Goal: Task Accomplishment & Management: Complete application form

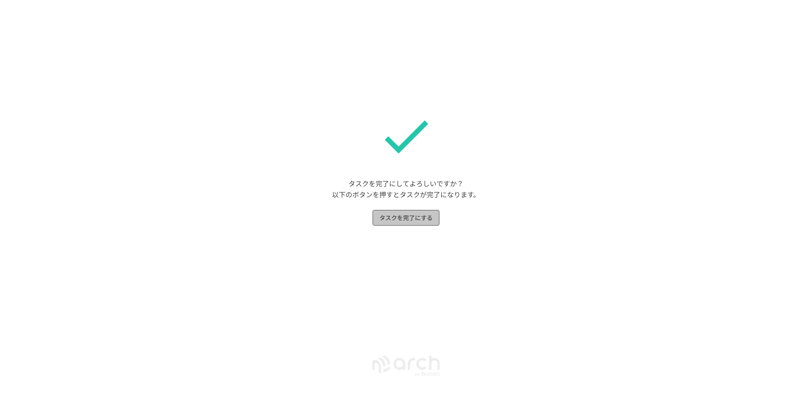
click at [416, 217] on button "タスクを完了にする" at bounding box center [406, 218] width 67 height 16
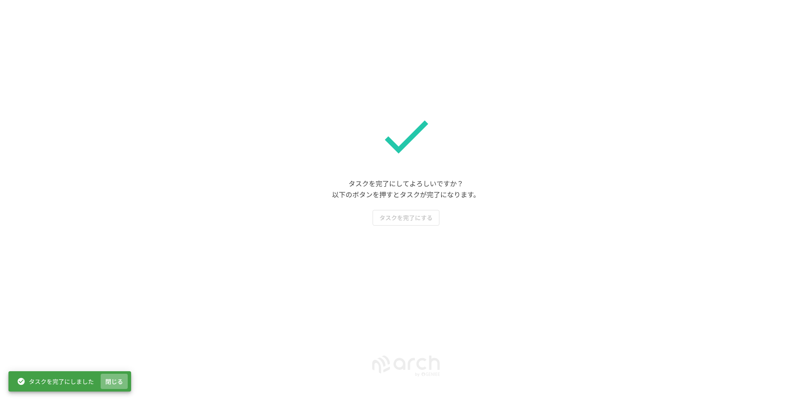
click at [114, 379] on button "閉じる" at bounding box center [114, 382] width 27 height 16
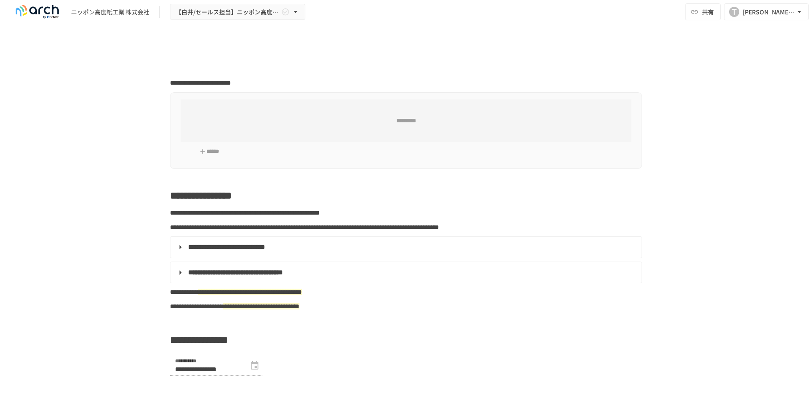
type input "**********"
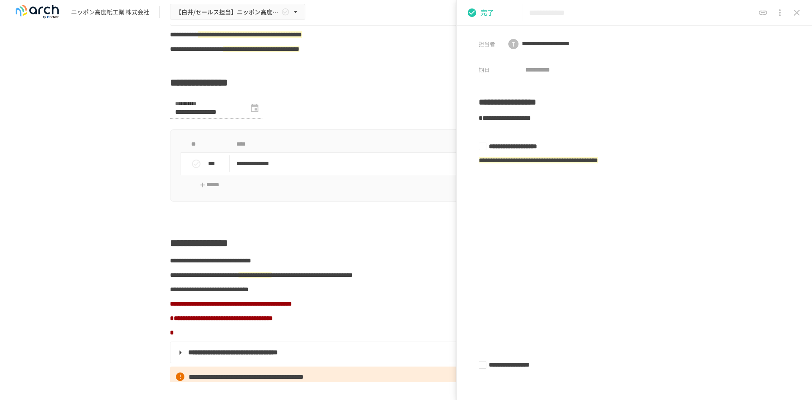
click at [355, 111] on form "**********" at bounding box center [406, 113] width 472 height 30
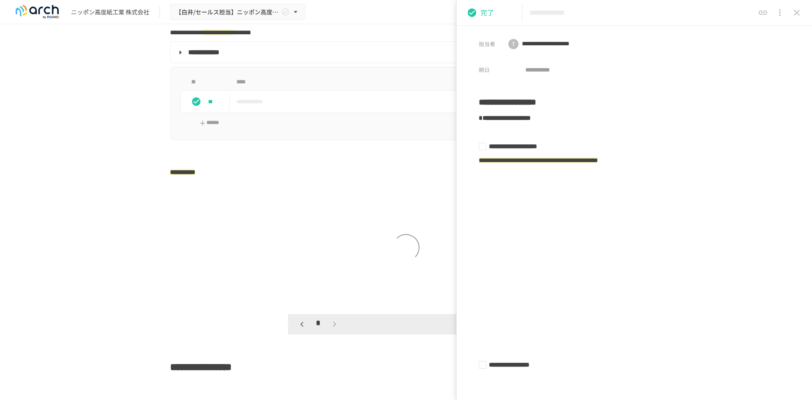
scroll to position [1231, 0]
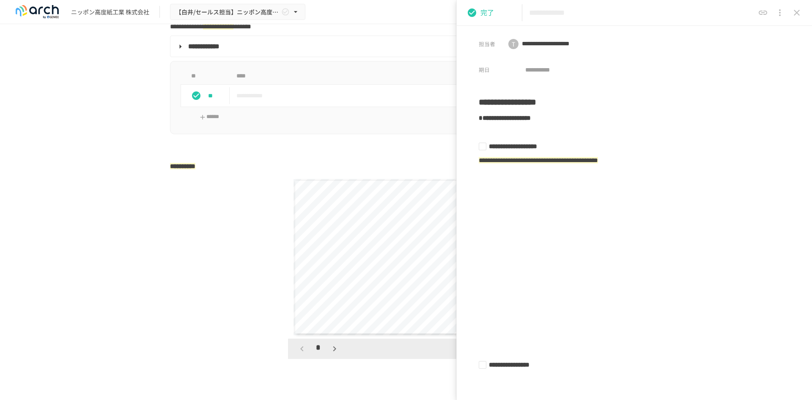
click at [793, 14] on icon "close drawer" at bounding box center [797, 13] width 10 height 10
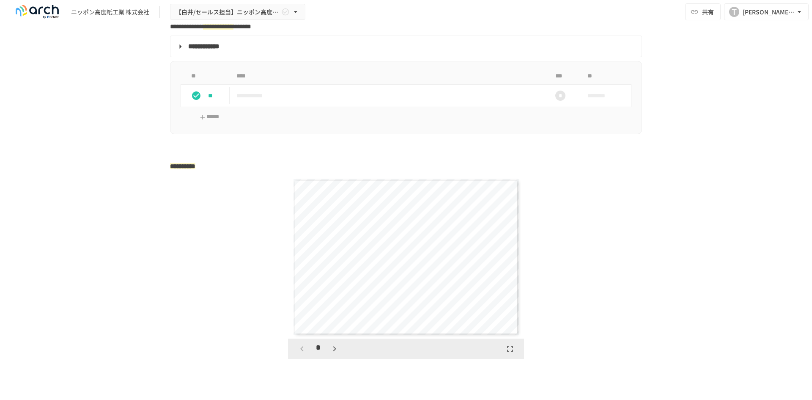
click at [406, 315] on div "**********" at bounding box center [406, 257] width 225 height 156
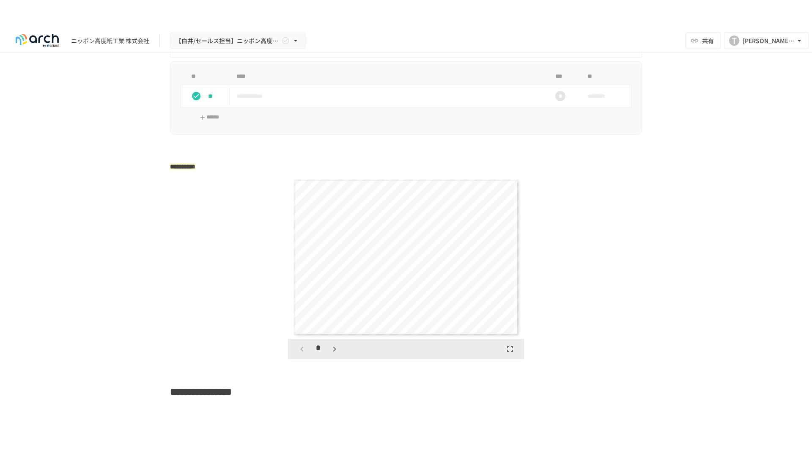
scroll to position [1273, 0]
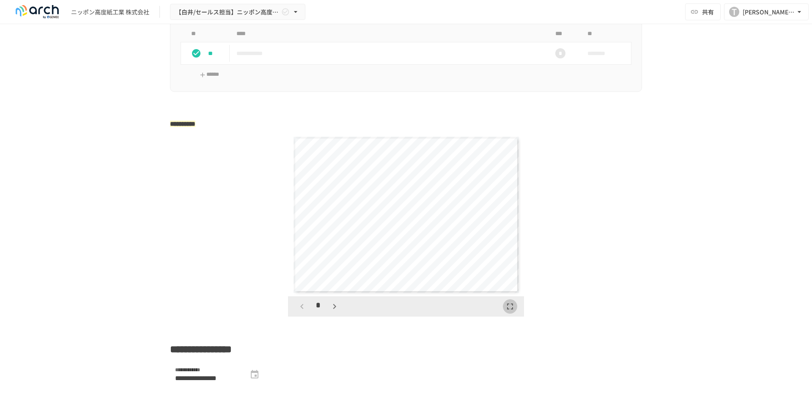
click at [508, 311] on icon "button" at bounding box center [510, 306] width 10 height 10
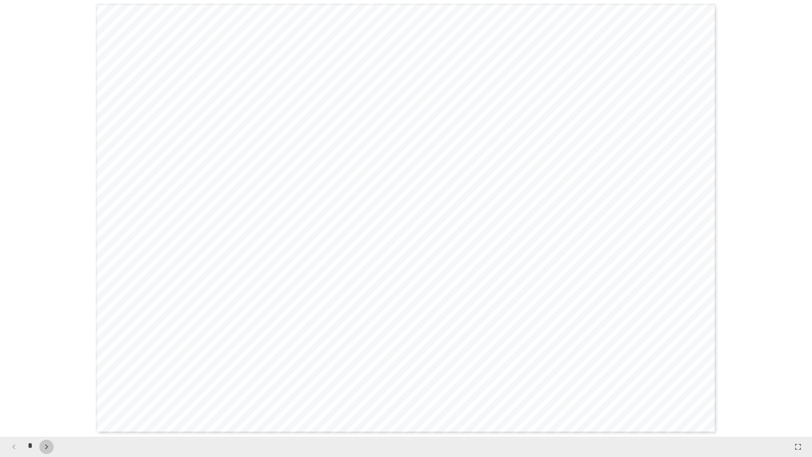
click at [45, 399] on icon "button" at bounding box center [46, 447] width 10 height 10
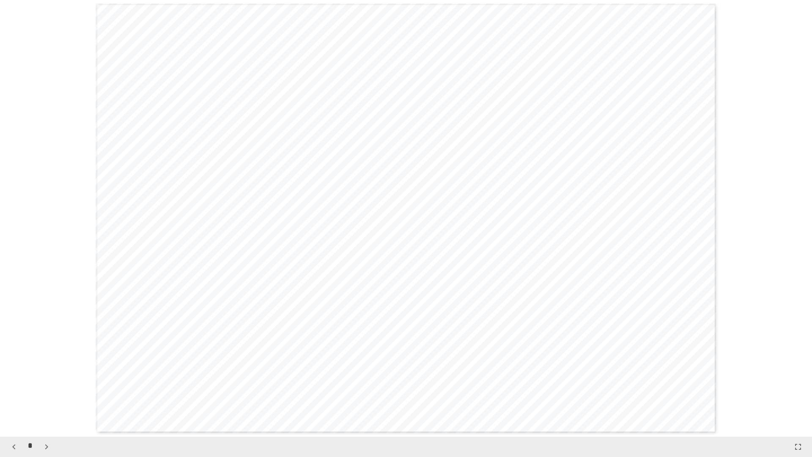
click at [45, 399] on icon "button" at bounding box center [46, 447] width 10 height 10
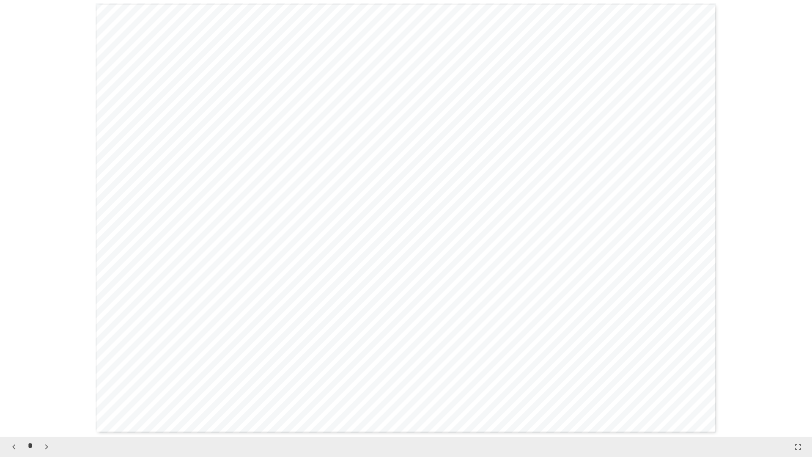
scroll to position [2619, 0]
click at [45, 399] on icon "button" at bounding box center [46, 447] width 10 height 10
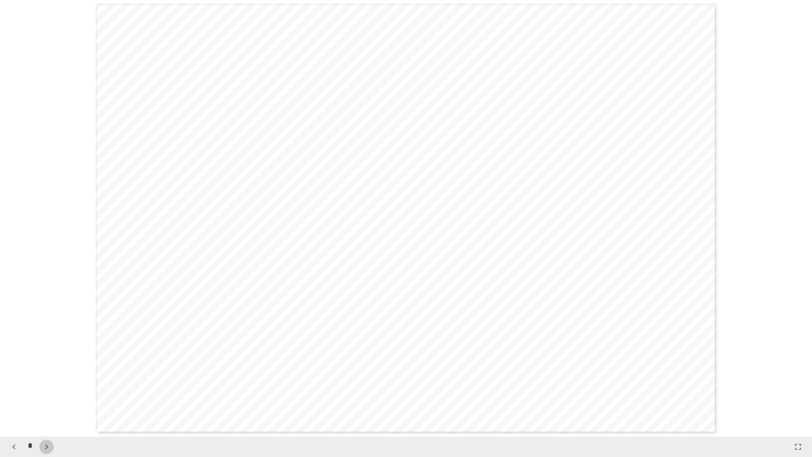
scroll to position [3929, 0]
click at [45, 399] on button "button" at bounding box center [51, 447] width 14 height 14
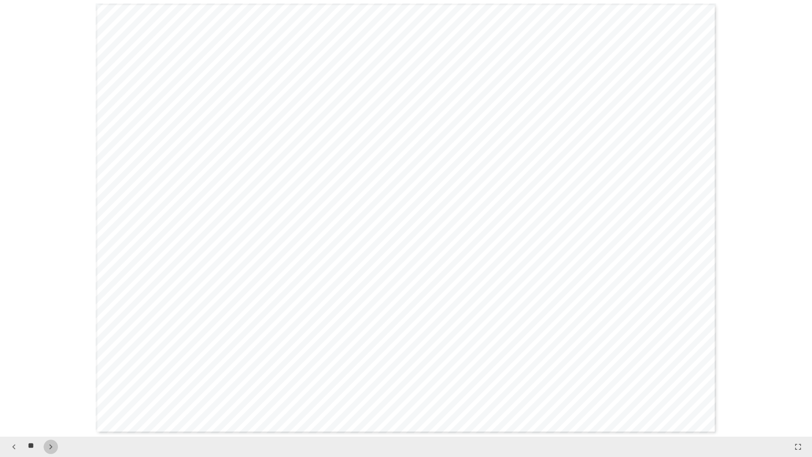
scroll to position [5676, 0]
click at [45, 399] on button "button" at bounding box center [51, 447] width 14 height 14
click at [51, 399] on icon "button" at bounding box center [50, 446] width 3 height 5
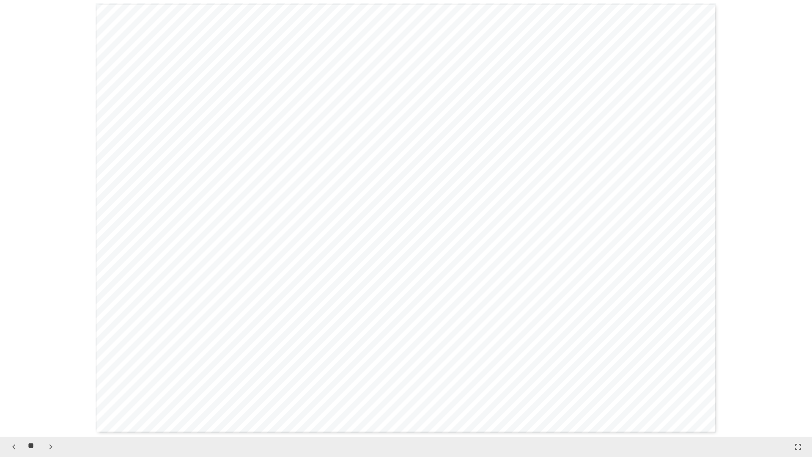
click at [51, 399] on icon "button" at bounding box center [50, 446] width 3 height 5
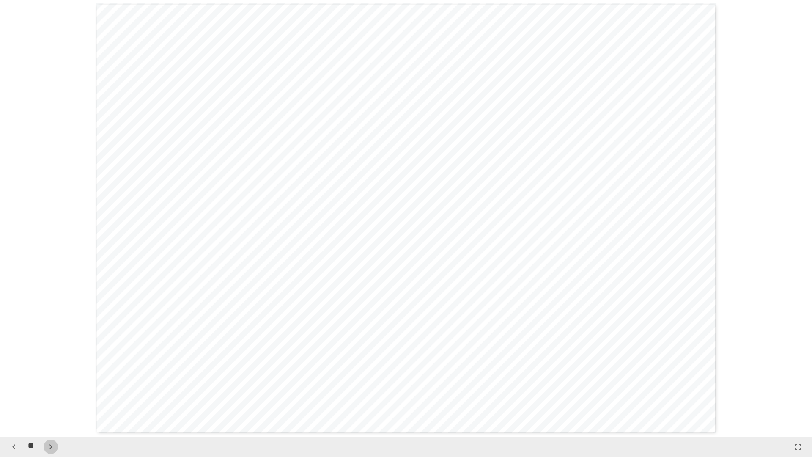
scroll to position [7858, 0]
click at [51, 399] on icon "button" at bounding box center [50, 446] width 3 height 5
click at [48, 399] on icon "button" at bounding box center [51, 447] width 10 height 10
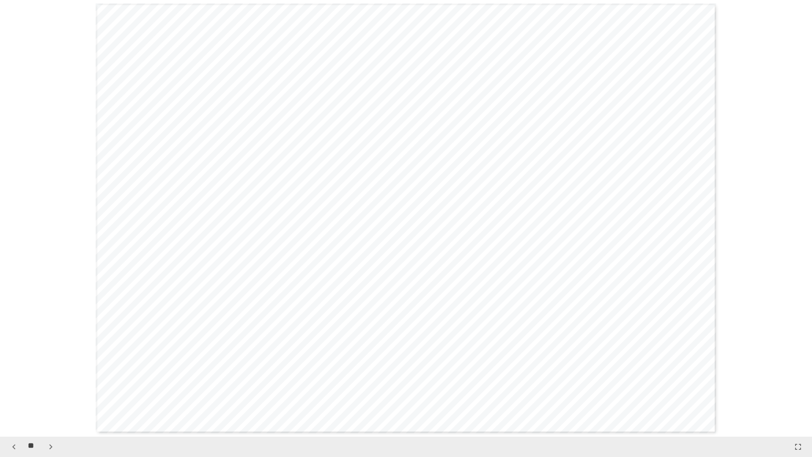
scroll to position [9168, 0]
click at [48, 399] on icon "button" at bounding box center [51, 447] width 10 height 10
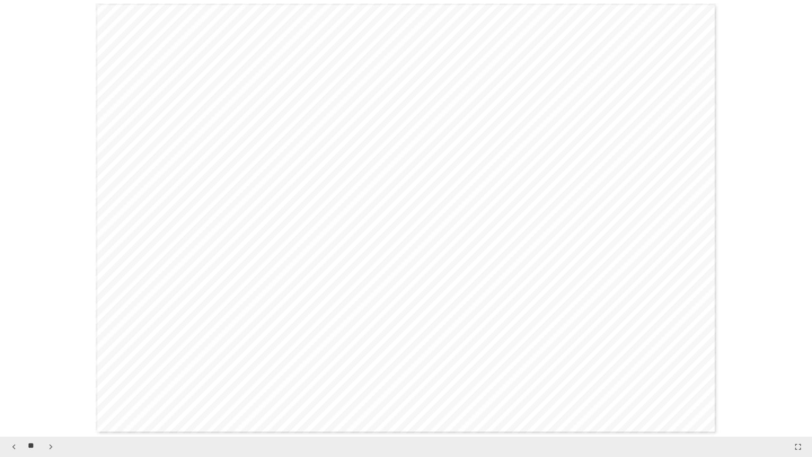
click at [48, 399] on icon "button" at bounding box center [51, 447] width 10 height 10
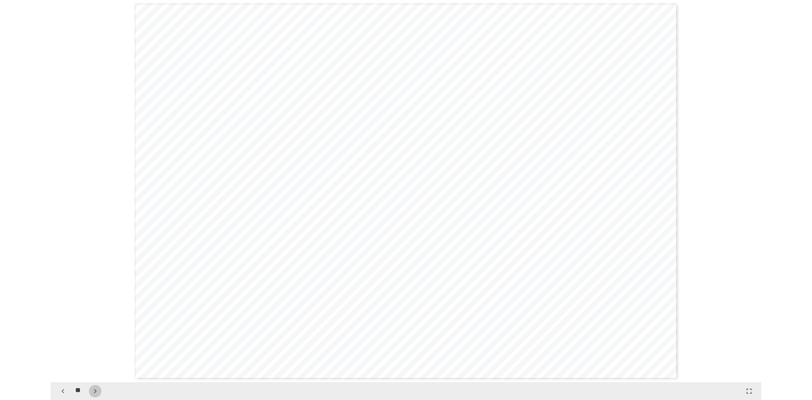
scroll to position [12224, 0]
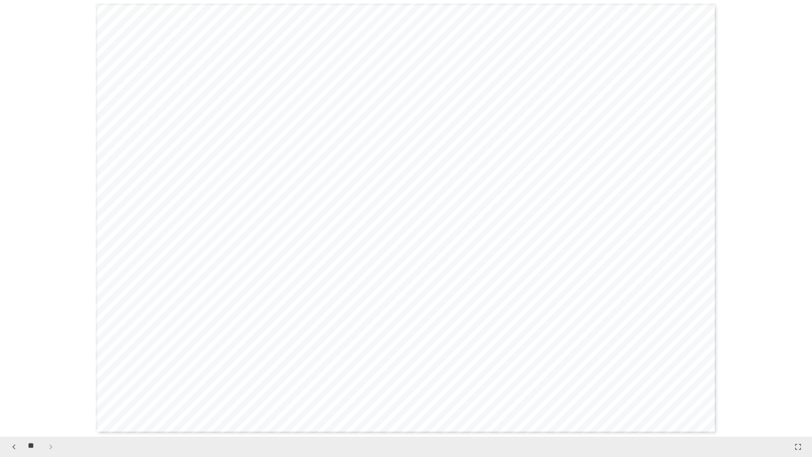
click at [799, 399] on icon "button" at bounding box center [798, 447] width 10 height 10
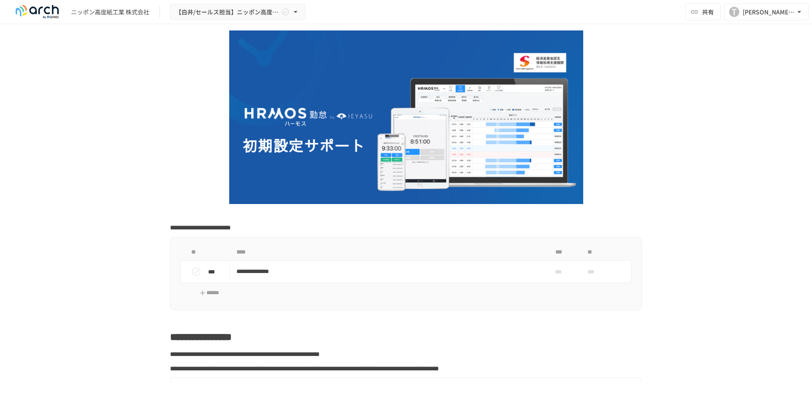
scroll to position [0, 0]
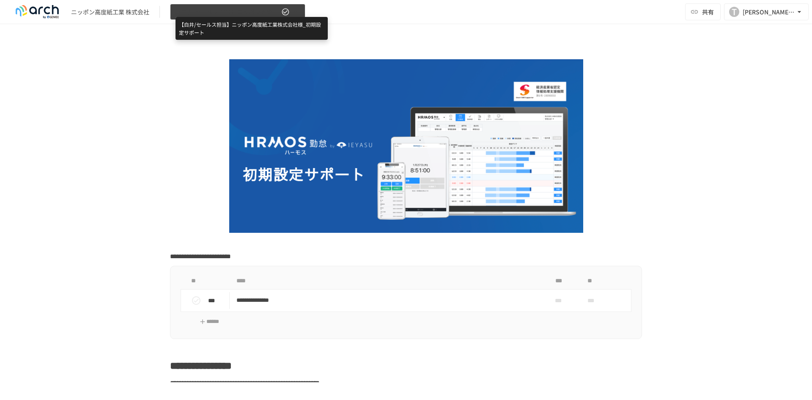
click at [264, 10] on span "【白井/セールス担当】ニッポン高度紙工業株式会社様_初期設定サポート" at bounding box center [228, 12] width 104 height 11
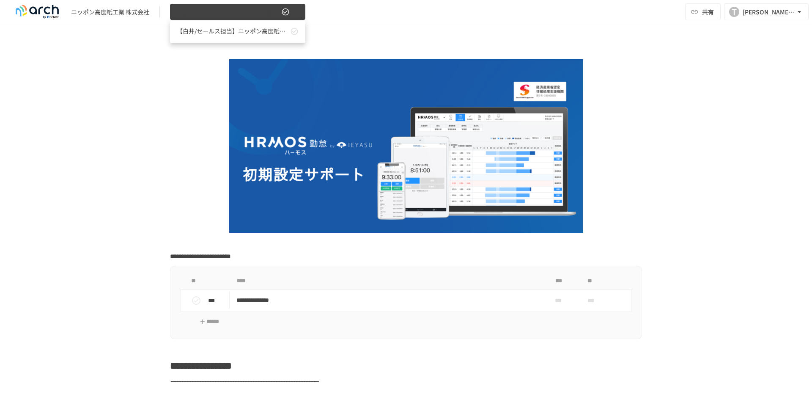
click at [264, 10] on div at bounding box center [406, 200] width 812 height 400
click at [287, 12] on icon "button" at bounding box center [285, 12] width 8 height 8
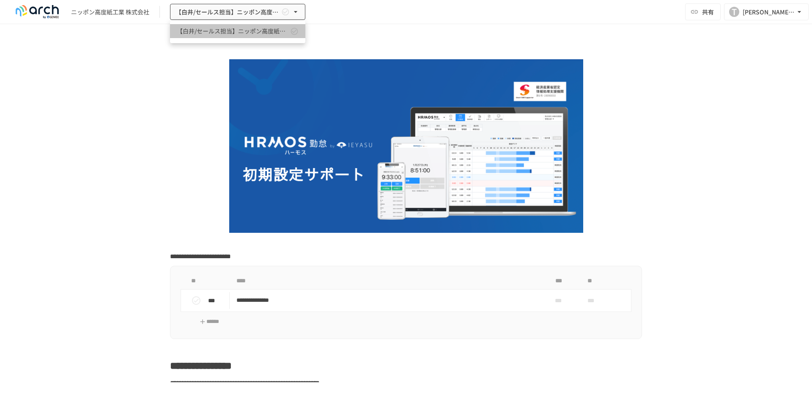
click at [293, 33] on icon at bounding box center [294, 31] width 8 height 8
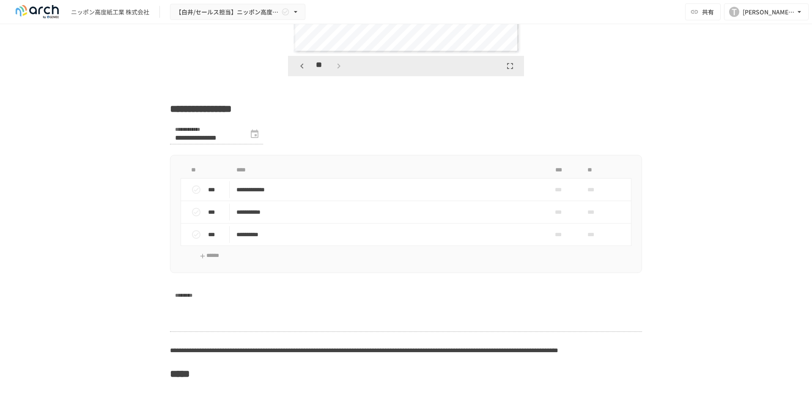
scroll to position [1311, 0]
